Goal: Task Accomplishment & Management: Manage account settings

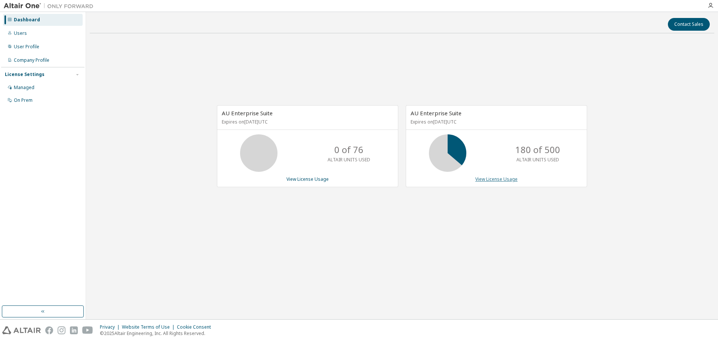
click at [492, 180] on link "View License Usage" at bounding box center [496, 179] width 42 height 6
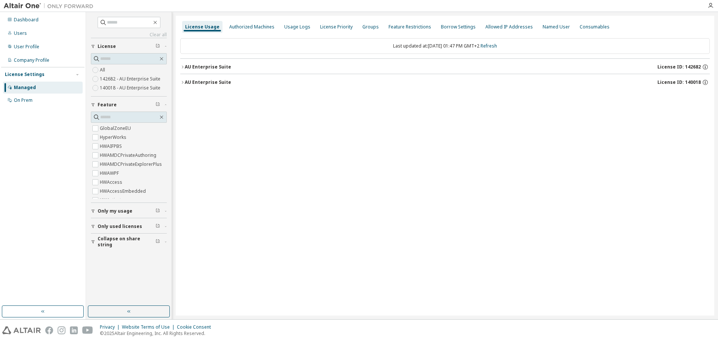
click at [183, 82] on icon "button" at bounding box center [182, 82] width 4 height 4
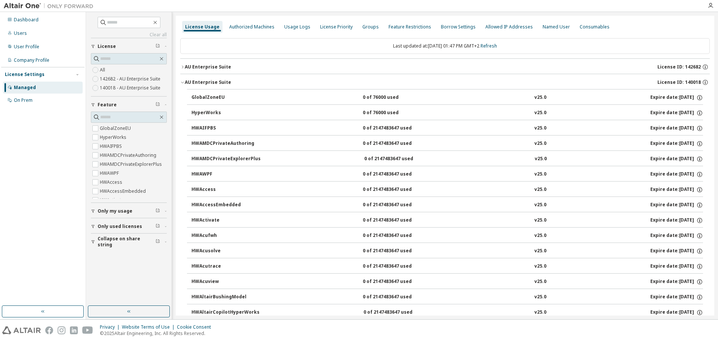
click at [181, 67] on icon "button" at bounding box center [182, 67] width 4 height 4
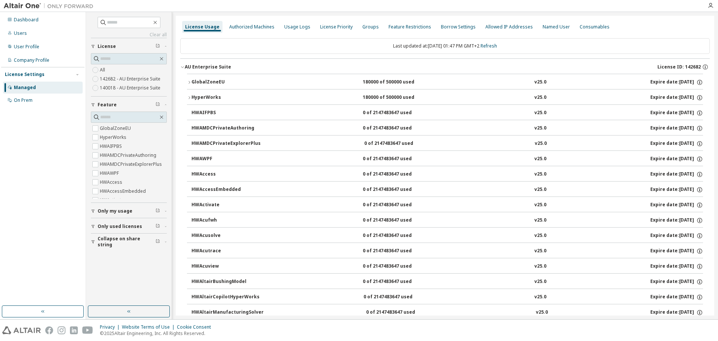
click at [188, 82] on icon "button" at bounding box center [189, 82] width 4 height 4
